Goal: Register for event/course

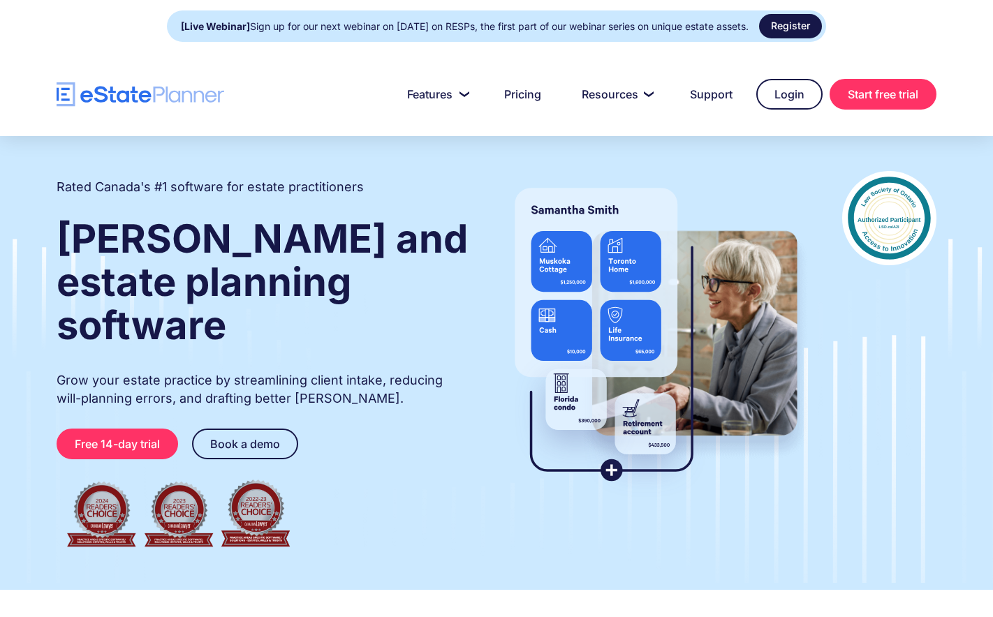
click at [778, 29] on link "Register" at bounding box center [790, 26] width 63 height 24
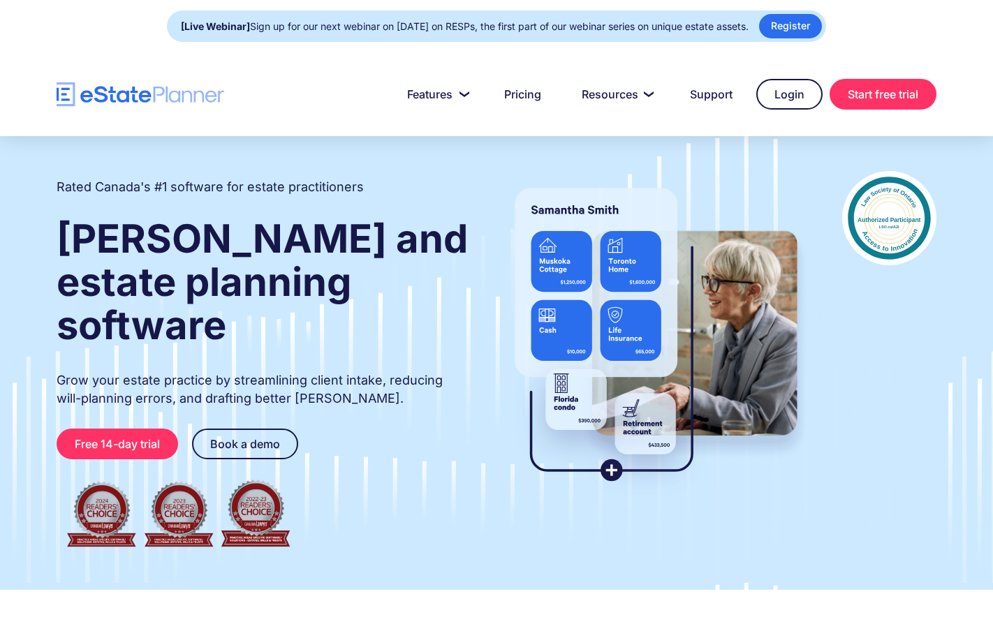
click at [305, 27] on div "[Live Webinar] Sign up for our next webinar on [DATE] on RESPs, the first part …" at bounding box center [465, 27] width 568 height 20
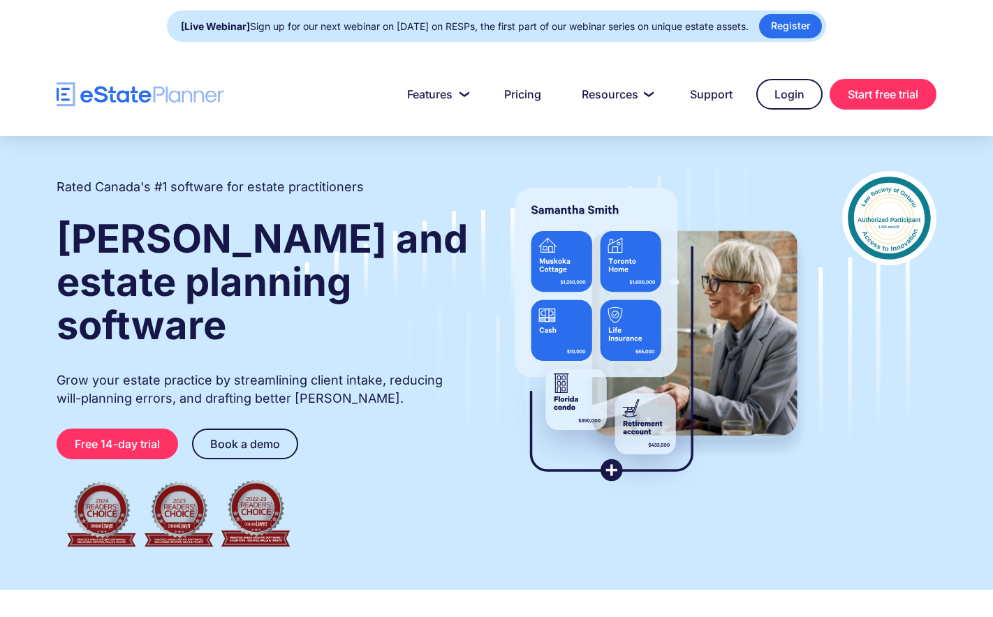
click at [237, 28] on strong "[Live Webinar]" at bounding box center [215, 26] width 69 height 12
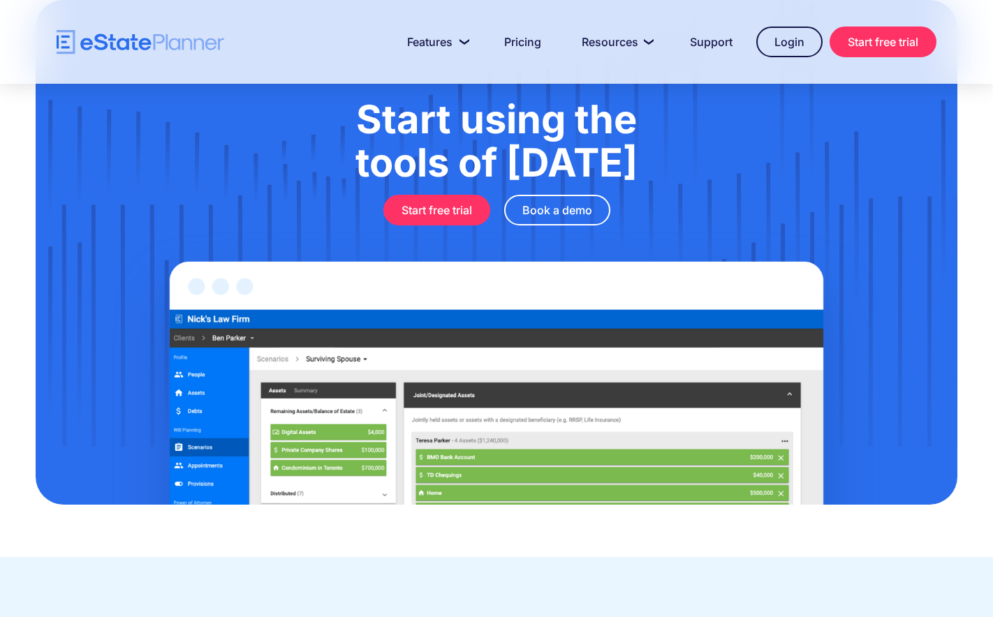
scroll to position [4591, 0]
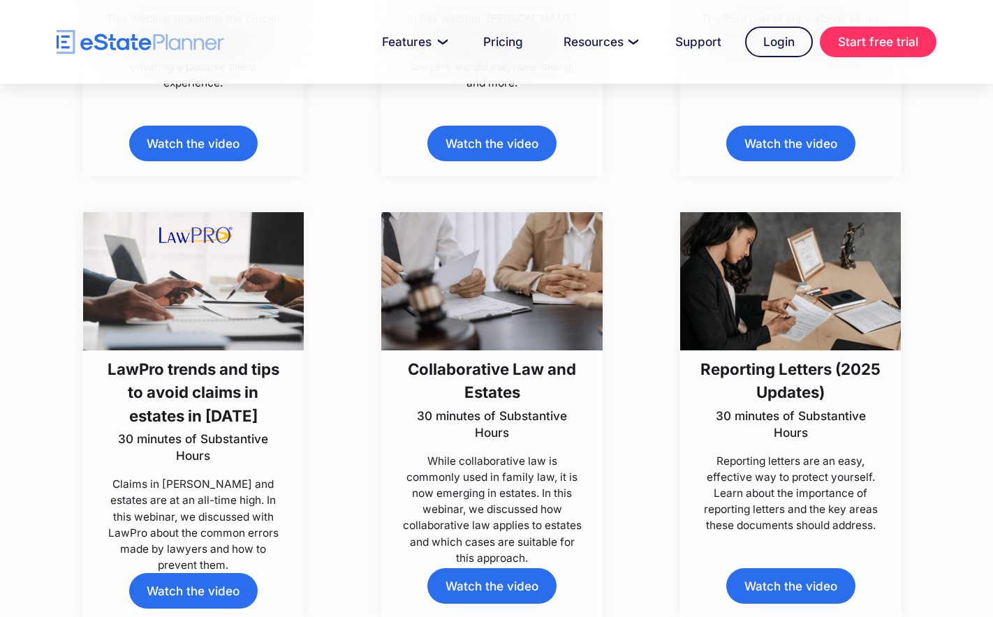
scroll to position [768, 0]
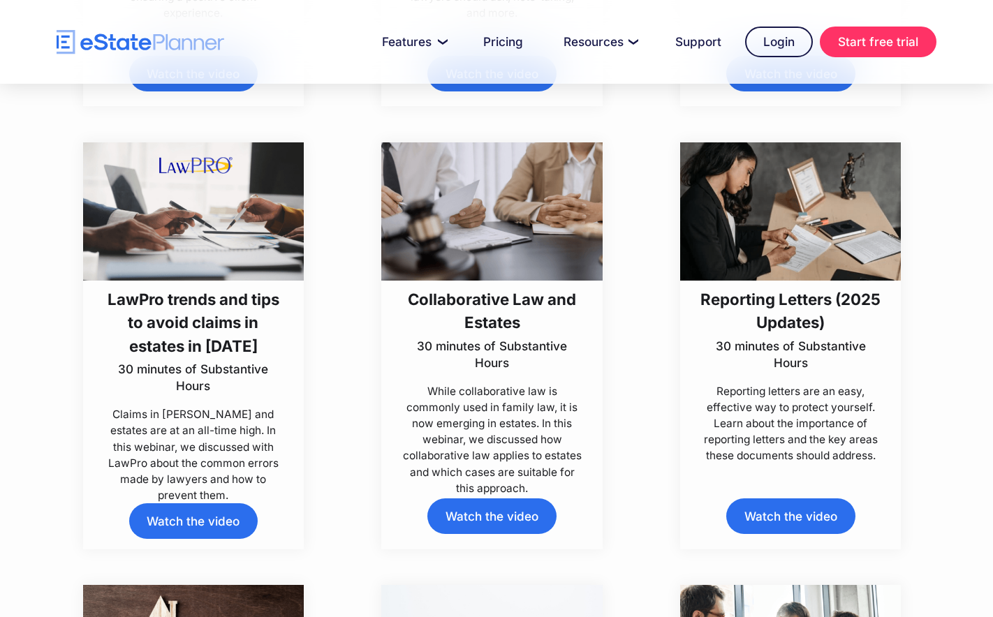
click at [163, 354] on h3 "LawPro trends and tips to avoid claims in estates in [DATE]" at bounding box center [193, 323] width 183 height 70
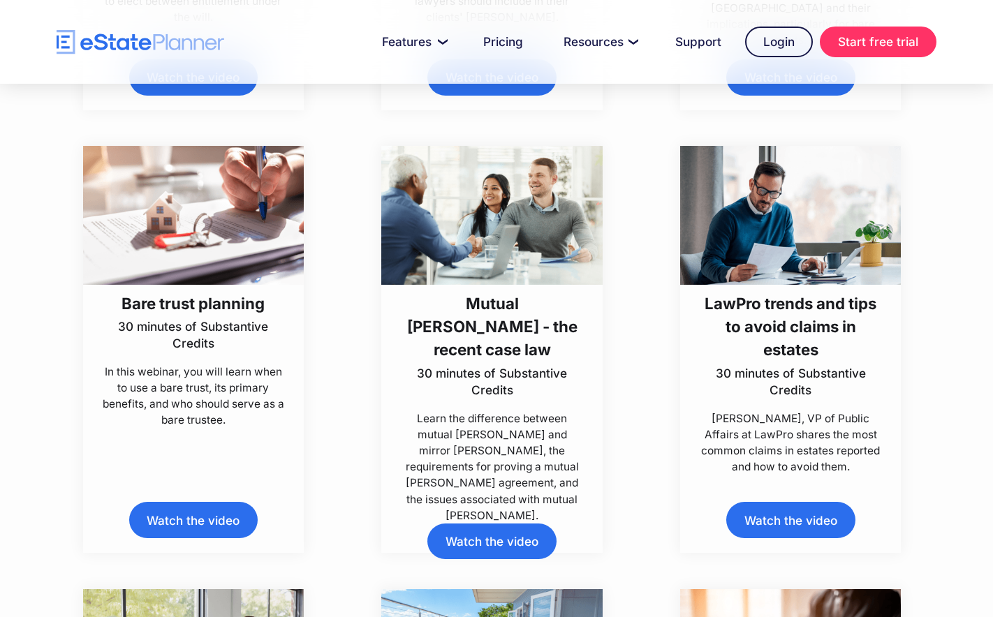
scroll to position [3490, 0]
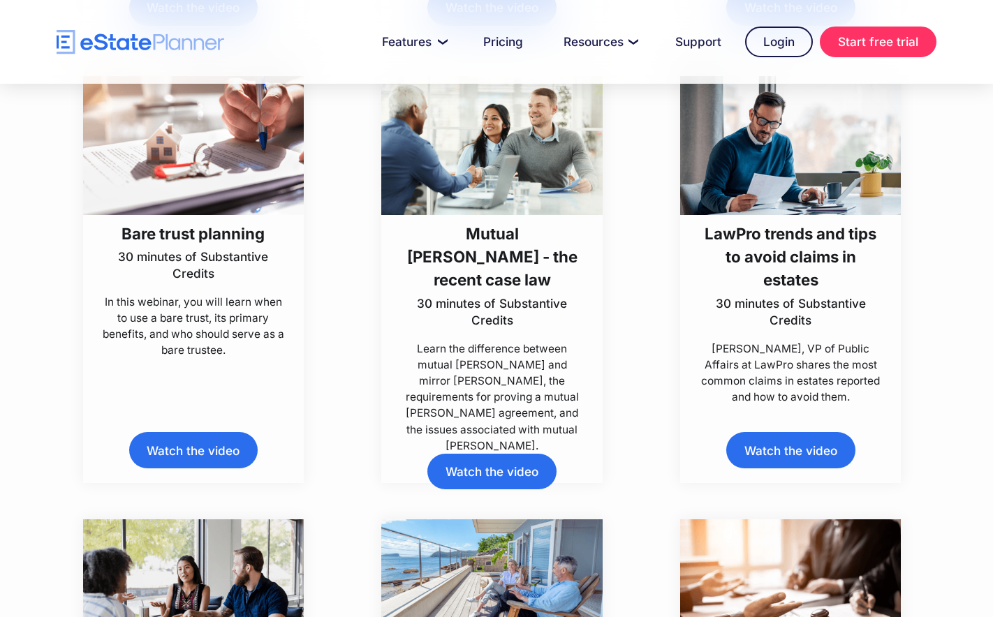
click at [652, 293] on div "LawPro trends and tips to avoid claims in estates 30 minutes of Substantive Cre…" at bounding box center [790, 279] width 299 height 407
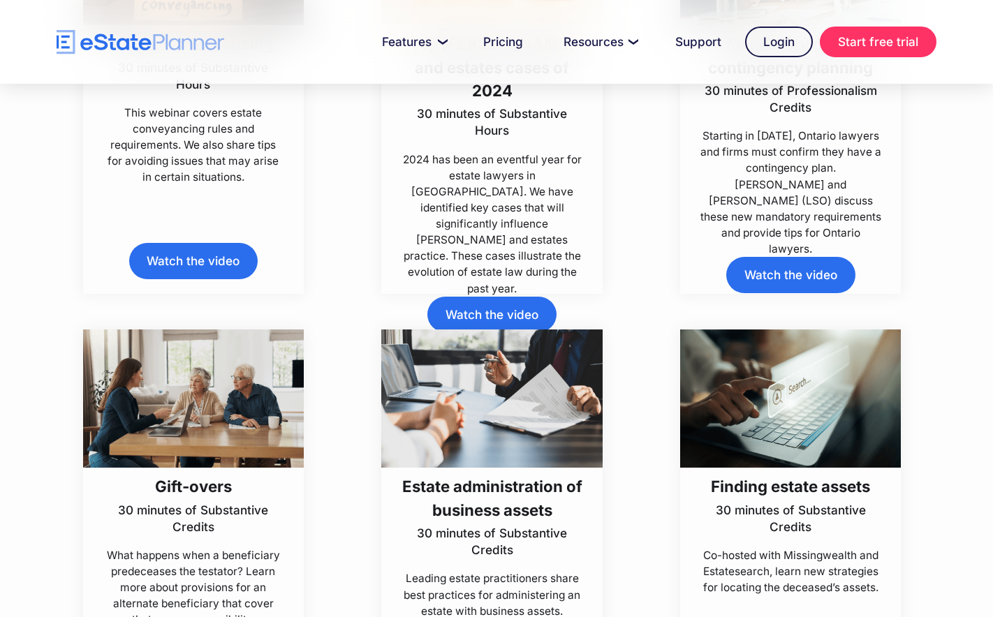
scroll to position [1187, 0]
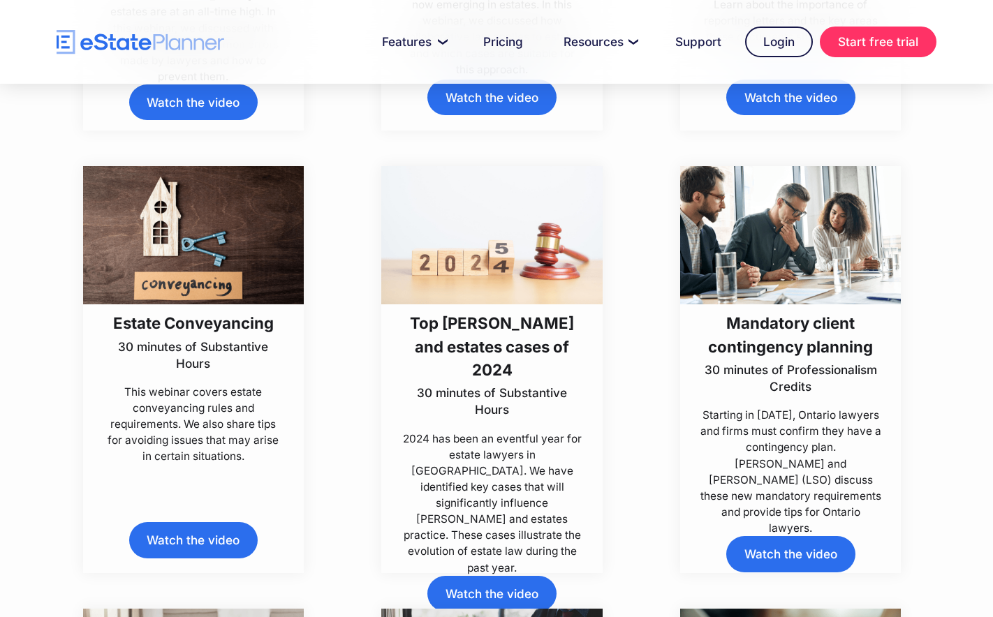
click at [493, 330] on h3 "Top [PERSON_NAME] and estates cases of 2024" at bounding box center [492, 346] width 183 height 70
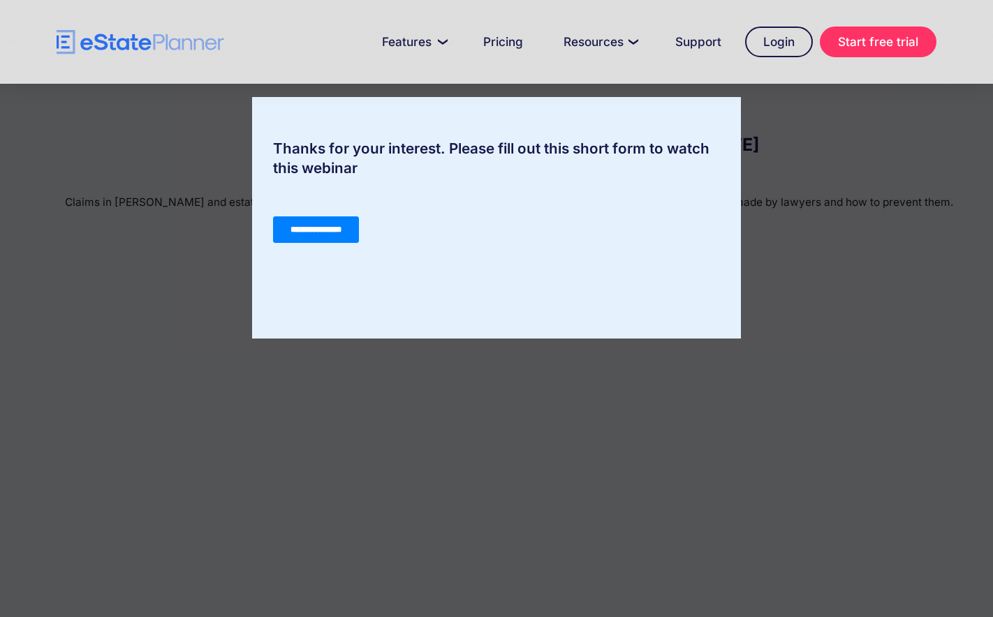
click at [303, 230] on input "**********" at bounding box center [316, 229] width 86 height 27
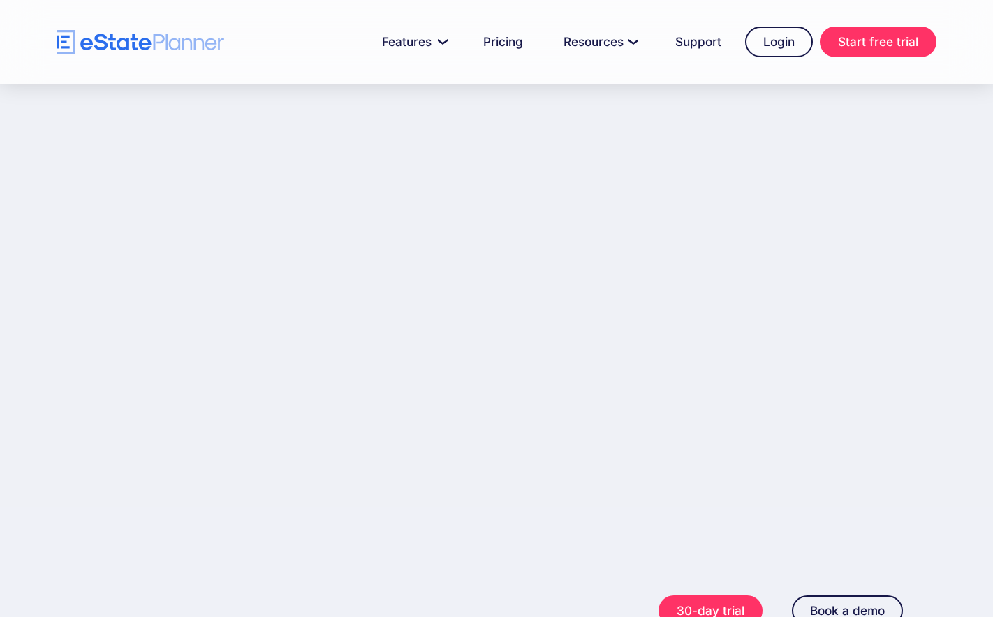
scroll to position [209, 0]
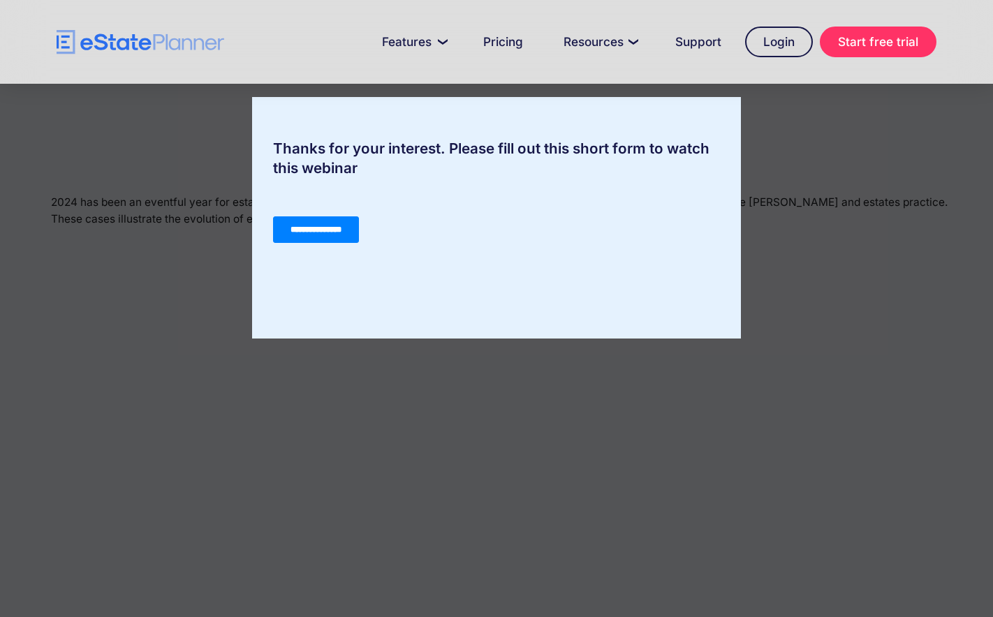
click at [318, 230] on input "**********" at bounding box center [316, 229] width 86 height 27
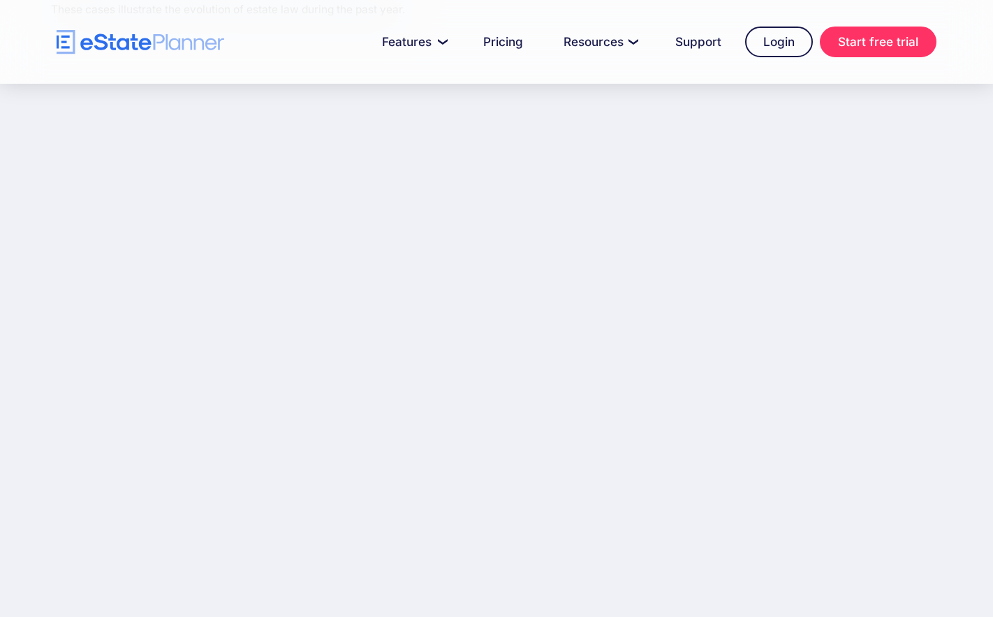
scroll to position [140, 0]
